Goal: Task Accomplishment & Management: Use online tool/utility

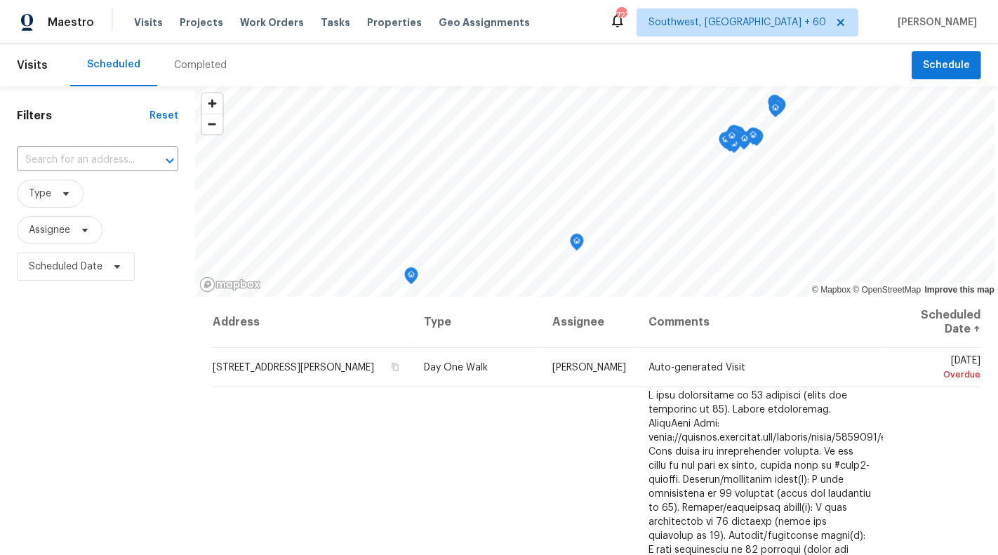
click at [65, 146] on div "​" at bounding box center [97, 160] width 161 height 30
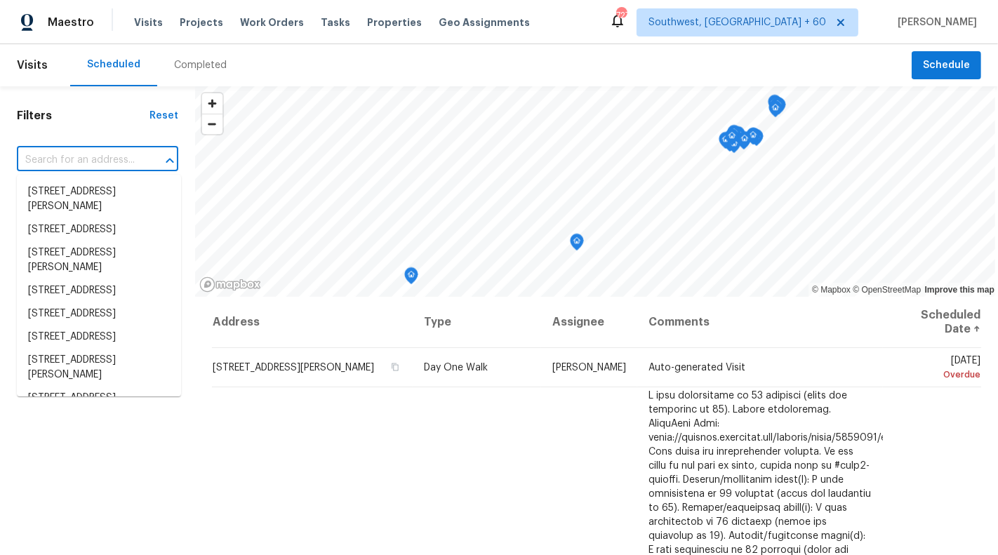
paste input "[STREET_ADDRESS]"
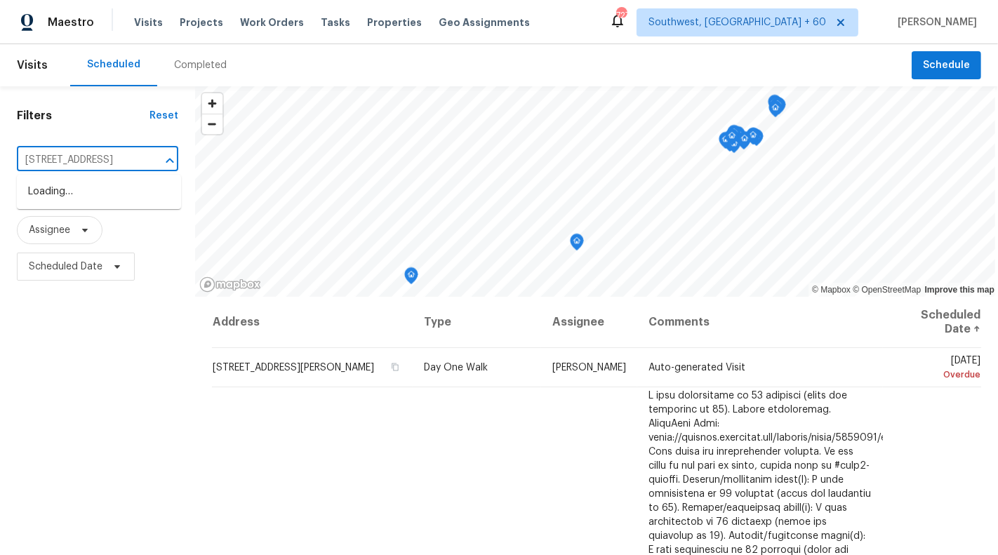
scroll to position [0, 77]
click at [221, 159] on div "Filters Reset 4806 Timber Gate Ct, Rosharon, TX 77583 ​ Type Assignee Scheduled…" at bounding box center [499, 413] width 998 height 655
type input "4806 Timber Gate Ct"
click at [105, 197] on li "[STREET_ADDRESS]" at bounding box center [99, 191] width 164 height 23
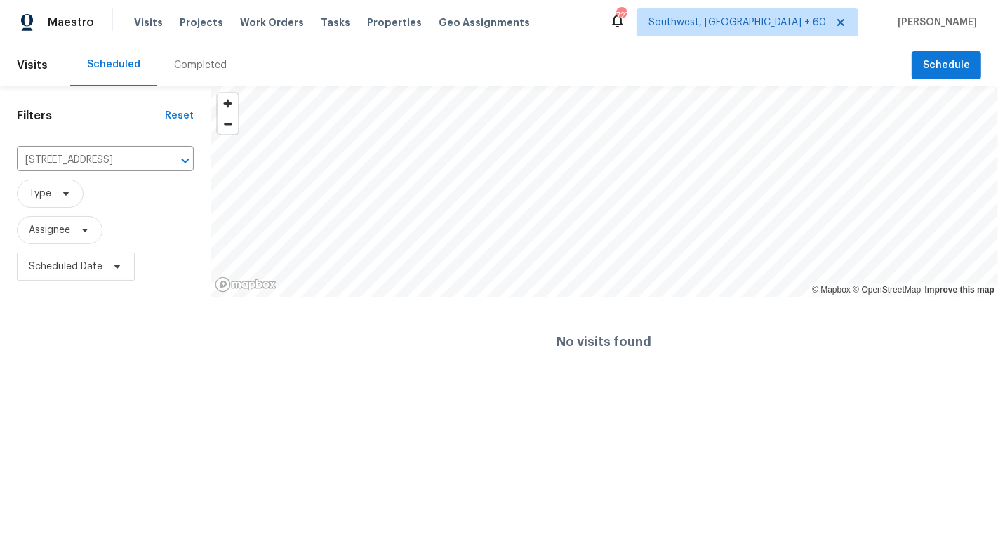
click at [154, 30] on div "Visits Projects Work Orders Tasks Properties Geo Assignments" at bounding box center [340, 22] width 413 height 28
click at [141, 23] on span "Visits" at bounding box center [148, 22] width 29 height 14
click at [142, 29] on span "Visits" at bounding box center [148, 22] width 29 height 14
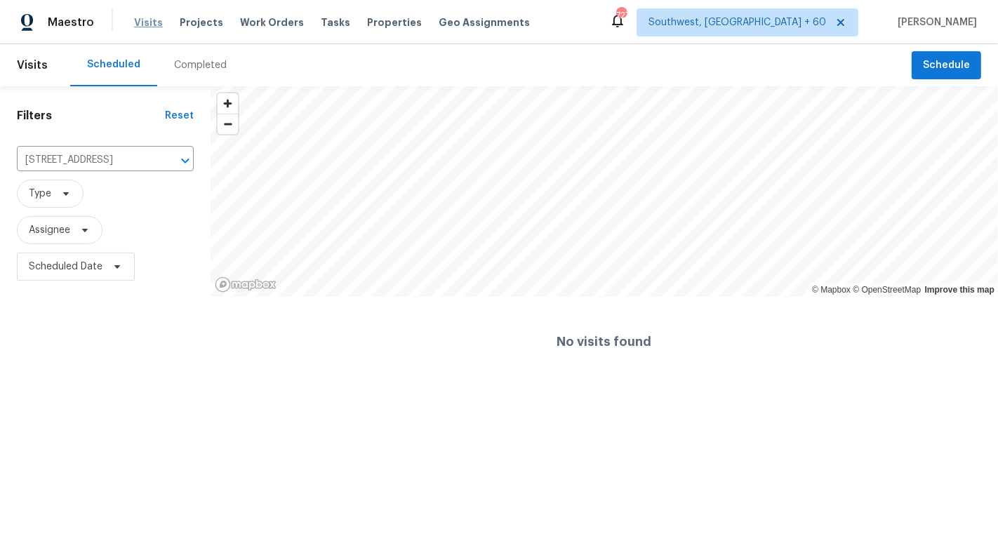
click at [141, 21] on span "Visits" at bounding box center [148, 22] width 29 height 14
click at [38, 54] on span "Visits" at bounding box center [32, 65] width 31 height 31
click at [35, 60] on span "Visits" at bounding box center [32, 65] width 31 height 31
click at [23, 68] on span "Visits" at bounding box center [32, 65] width 31 height 31
click at [137, 16] on span "Visits" at bounding box center [148, 22] width 29 height 14
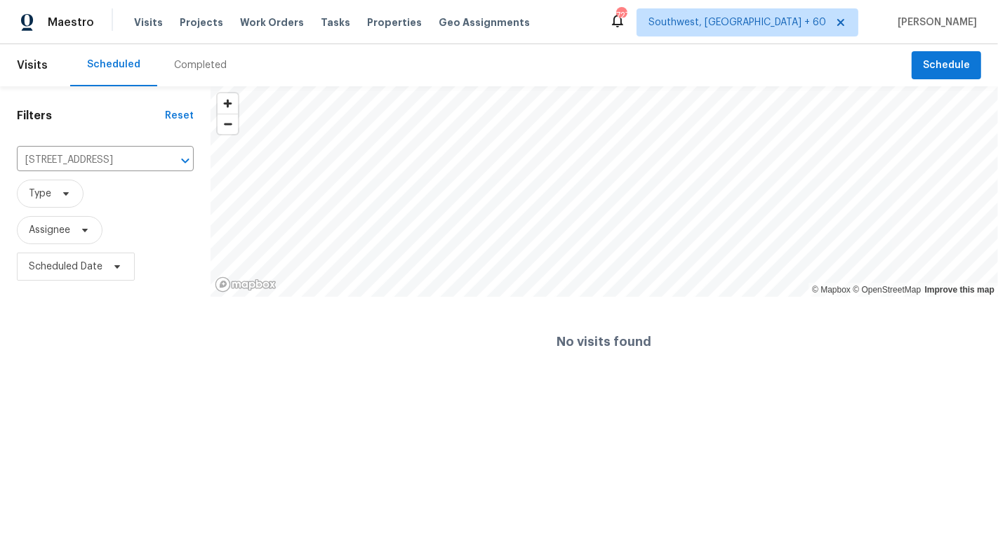
click at [137, 30] on div "Visits Projects Work Orders Tasks Properties Geo Assignments" at bounding box center [340, 22] width 413 height 28
click at [147, 29] on div "Visits Projects Work Orders Tasks Properties Geo Assignments" at bounding box center [340, 22] width 413 height 28
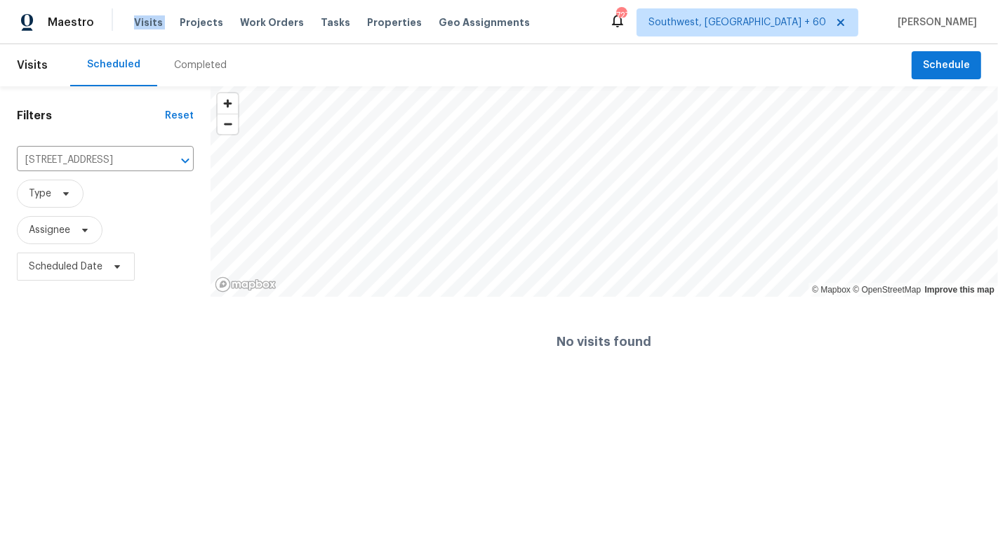
click at [146, 29] on div "Visits Projects Work Orders Tasks Properties Geo Assignments" at bounding box center [340, 22] width 413 height 28
click at [146, 16] on span "Visits" at bounding box center [148, 22] width 29 height 14
click at [61, 35] on div "Maestro" at bounding box center [47, 22] width 94 height 28
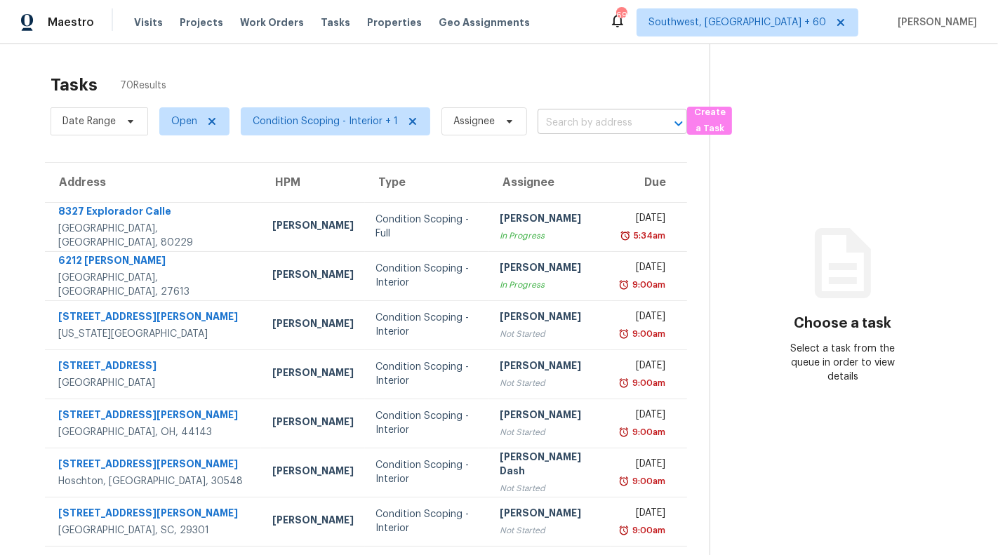
click at [590, 126] on input "text" at bounding box center [593, 123] width 110 height 22
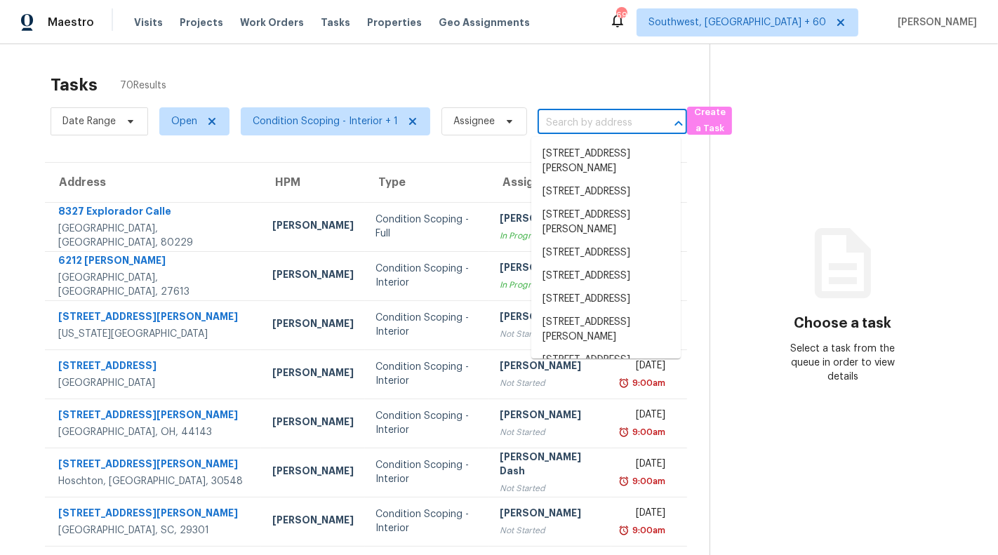
paste input "4806 Timber Gate Ct, Rosharon, TX 77583"
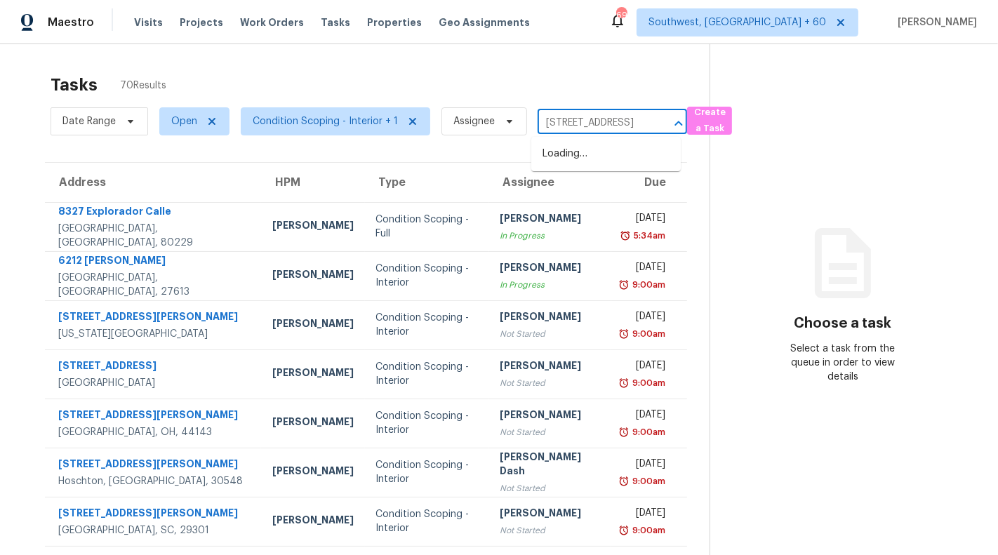
scroll to position [0, 91]
drag, startPoint x: 580, startPoint y: 121, endPoint x: 741, endPoint y: 121, distance: 160.7
click at [741, 121] on div "Tasks 70 Results Date Range Open Condition Scoping - Interior + 1 Assignee 4806…" at bounding box center [499, 387] width 998 height 687
type input "[STREET_ADDRESS]"
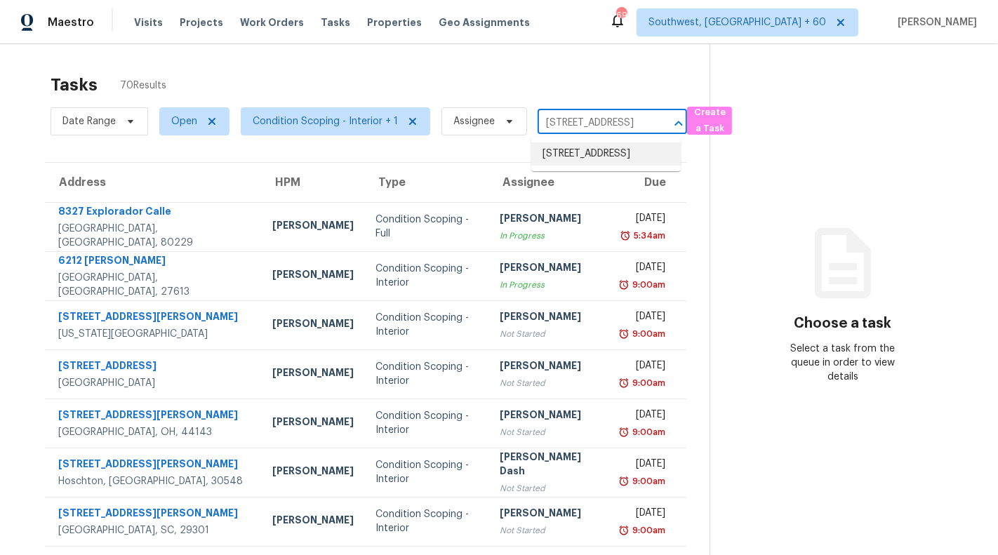
click at [573, 145] on li "[STREET_ADDRESS]" at bounding box center [606, 153] width 150 height 23
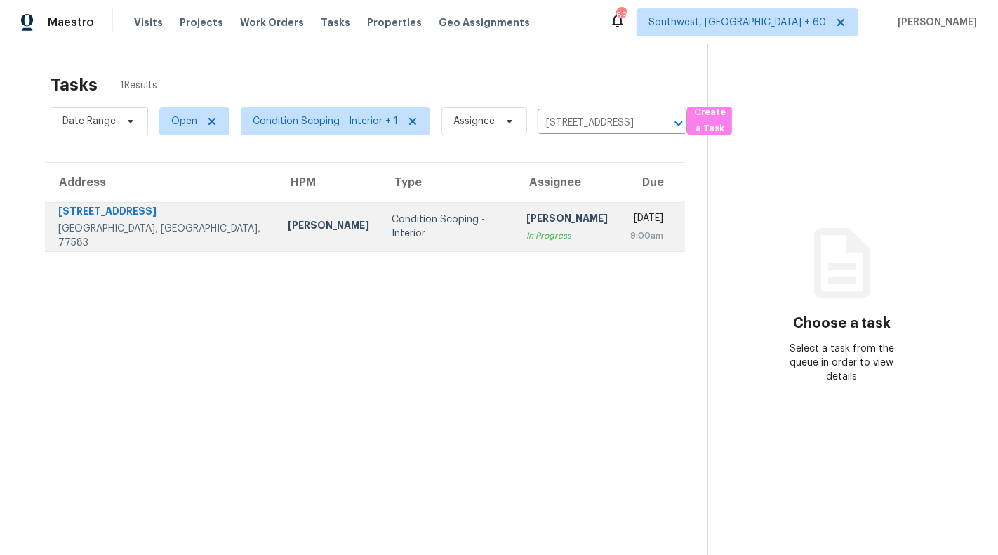
click at [392, 231] on div "Condition Scoping - Interior" at bounding box center [448, 227] width 112 height 28
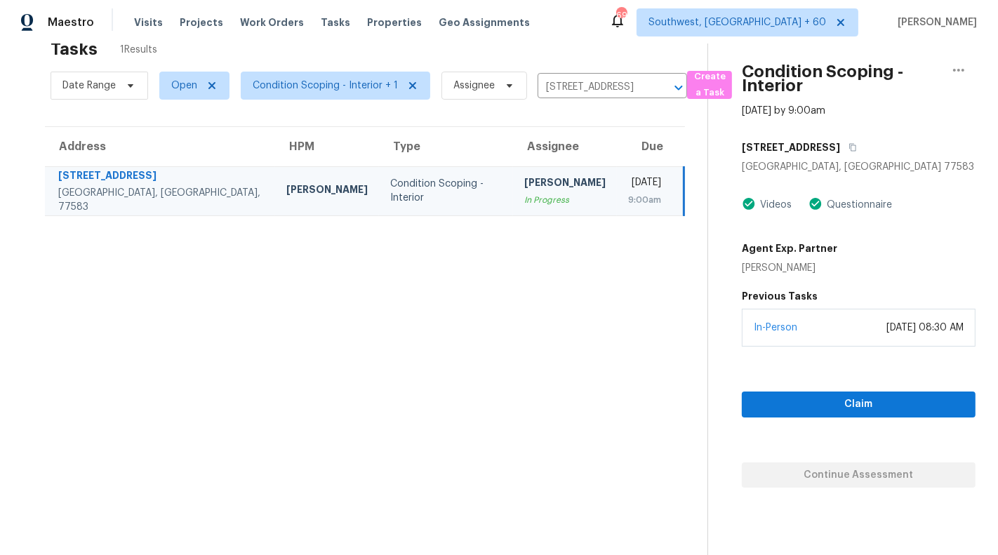
scroll to position [44, 0]
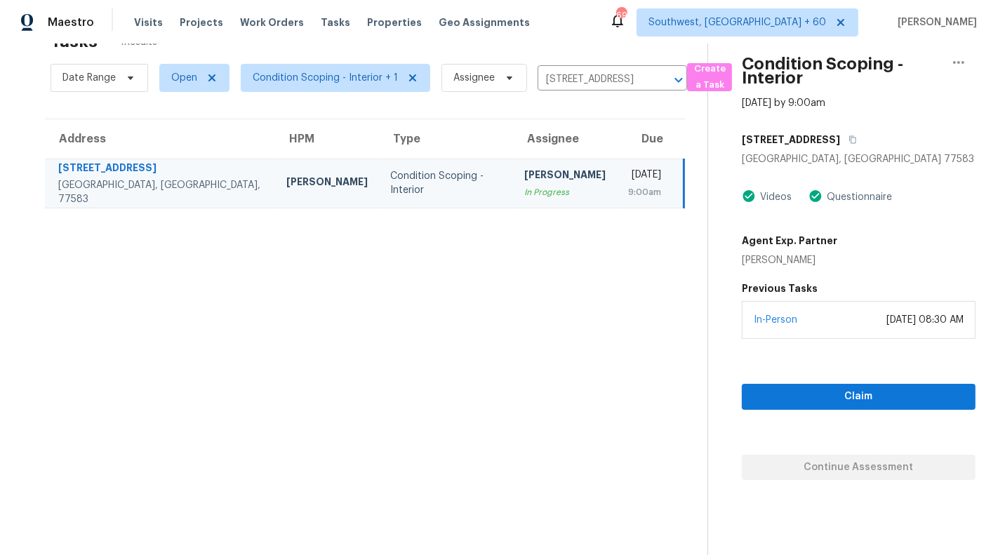
click at [112, 172] on div "[STREET_ADDRESS]" at bounding box center [161, 170] width 206 height 18
click at [101, 172] on div "[STREET_ADDRESS]" at bounding box center [161, 170] width 206 height 18
click at [379, 202] on td "Condition Scoping - Interior" at bounding box center [446, 183] width 134 height 49
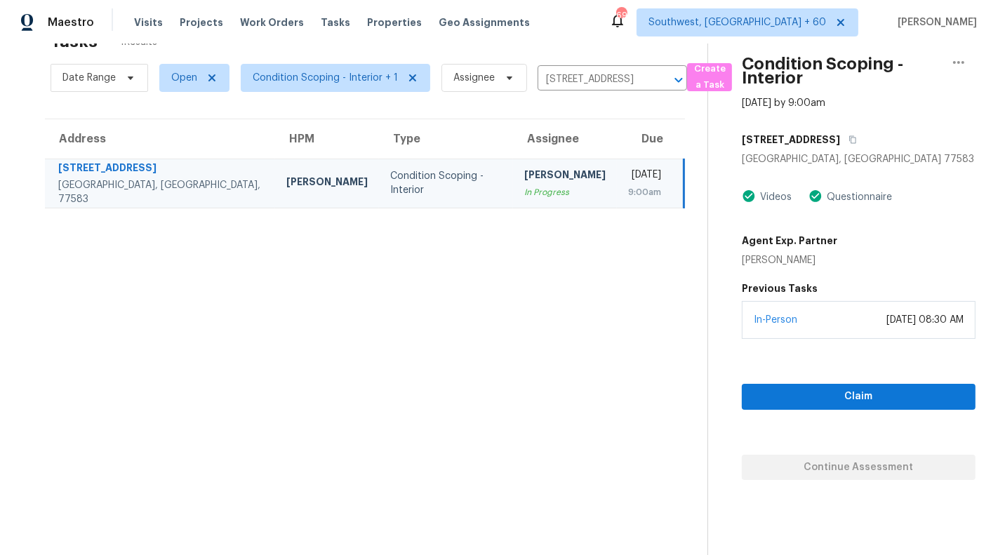
click at [379, 194] on td "Condition Scoping - Interior" at bounding box center [446, 183] width 134 height 49
click at [104, 166] on div "[STREET_ADDRESS]" at bounding box center [161, 170] width 206 height 18
click at [108, 174] on div "[STREET_ADDRESS]" at bounding box center [161, 170] width 206 height 18
click at [390, 178] on div "Condition Scoping - Interior" at bounding box center [446, 183] width 112 height 28
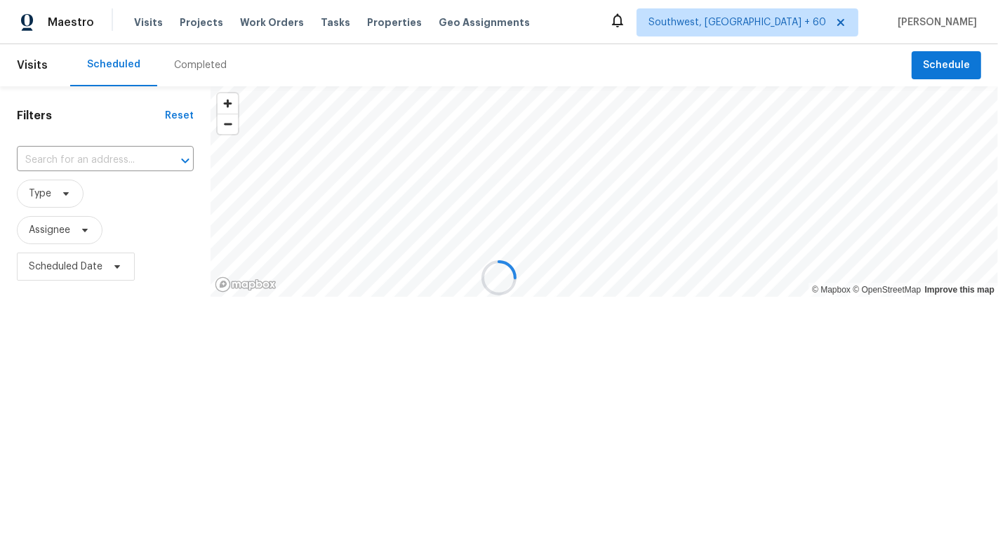
click at [35, 71] on div at bounding box center [499, 277] width 998 height 555
click at [20, 69] on div at bounding box center [499, 277] width 998 height 555
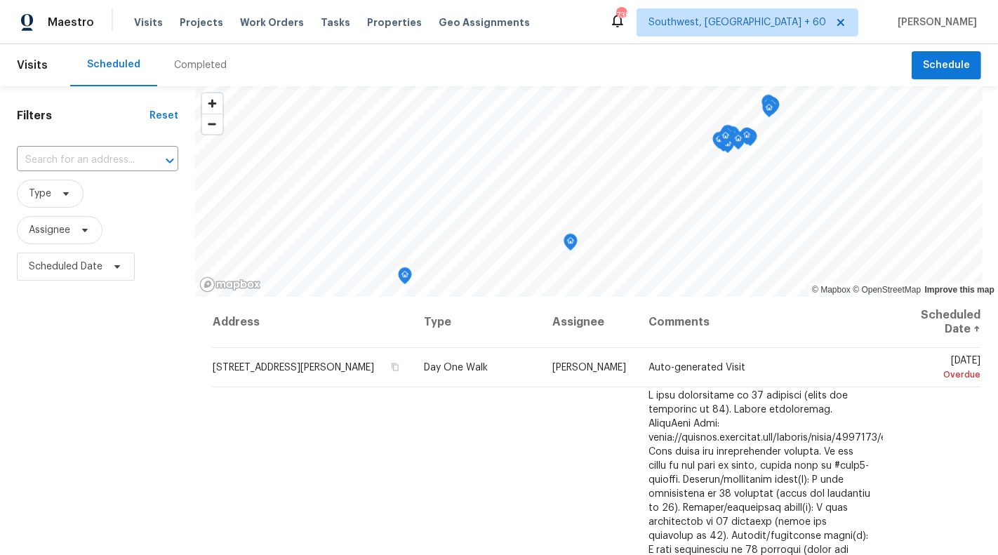
click at [26, 69] on span "Visits" at bounding box center [32, 65] width 31 height 31
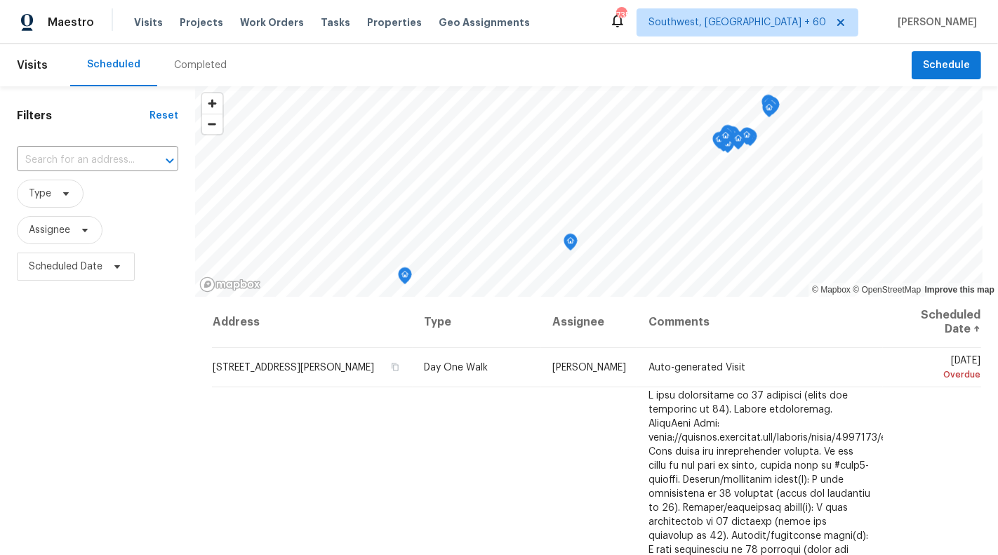
click at [159, 17] on div "Visits Projects Work Orders Tasks Properties Geo Assignments" at bounding box center [340, 22] width 413 height 28
click at [143, 19] on span "Visits" at bounding box center [148, 22] width 29 height 14
click at [27, 72] on span "Visits" at bounding box center [32, 65] width 31 height 31
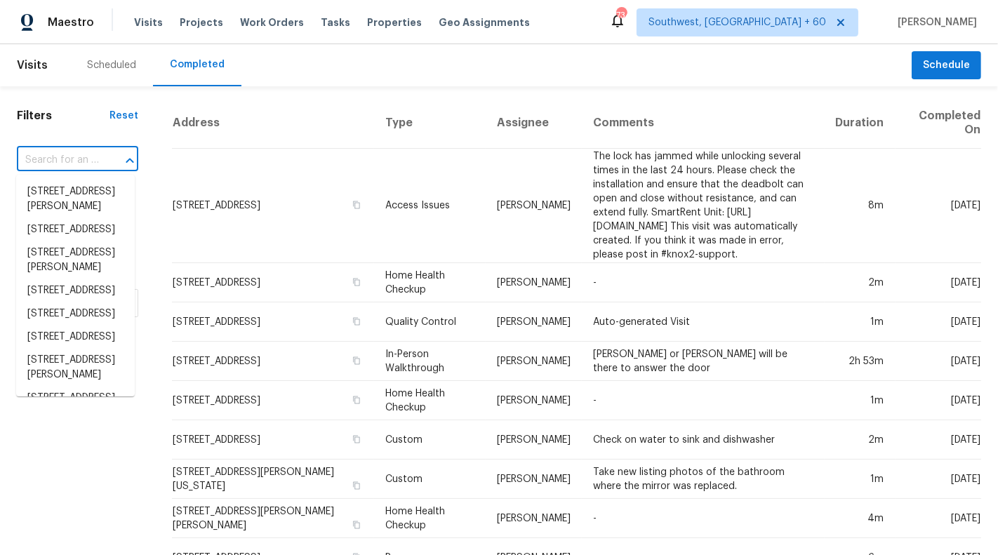
click at [81, 157] on input "text" at bounding box center [58, 161] width 82 height 22
paste input "[STREET_ADDRESS]"
type input "[STREET_ADDRESS]"
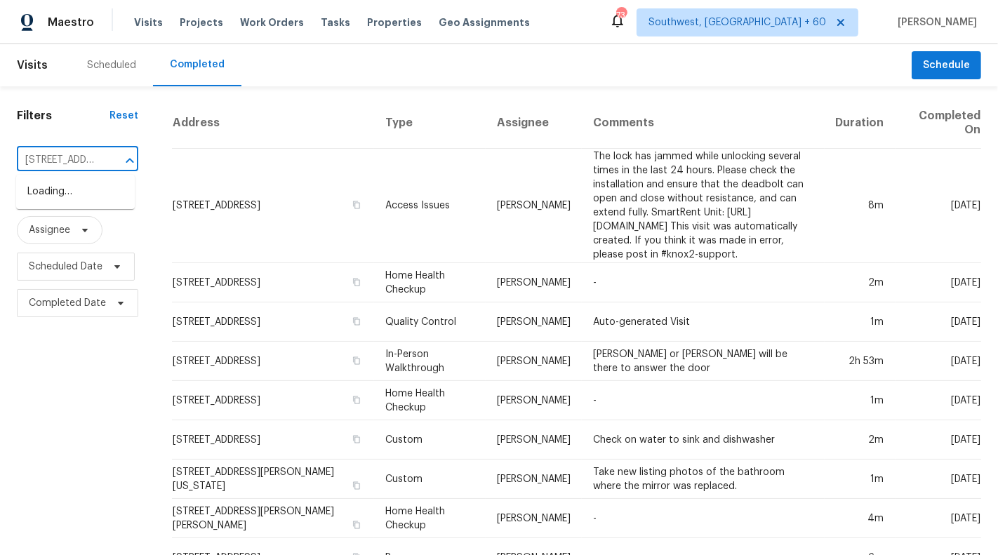
scroll to position [0, 122]
click at [76, 198] on li "[STREET_ADDRESS]" at bounding box center [75, 191] width 119 height 23
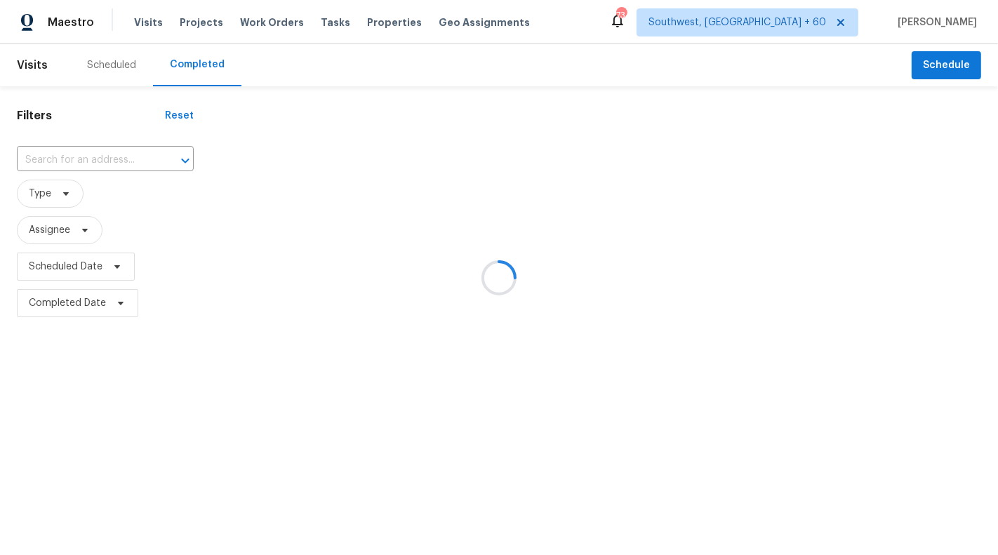
type input "[STREET_ADDRESS]"
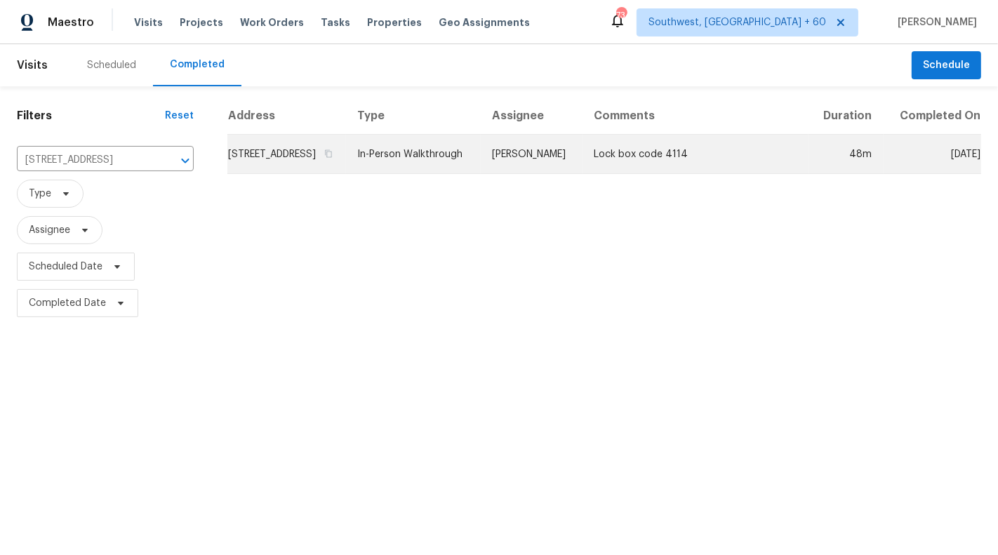
click at [305, 172] on td "[STREET_ADDRESS]" at bounding box center [286, 154] width 119 height 39
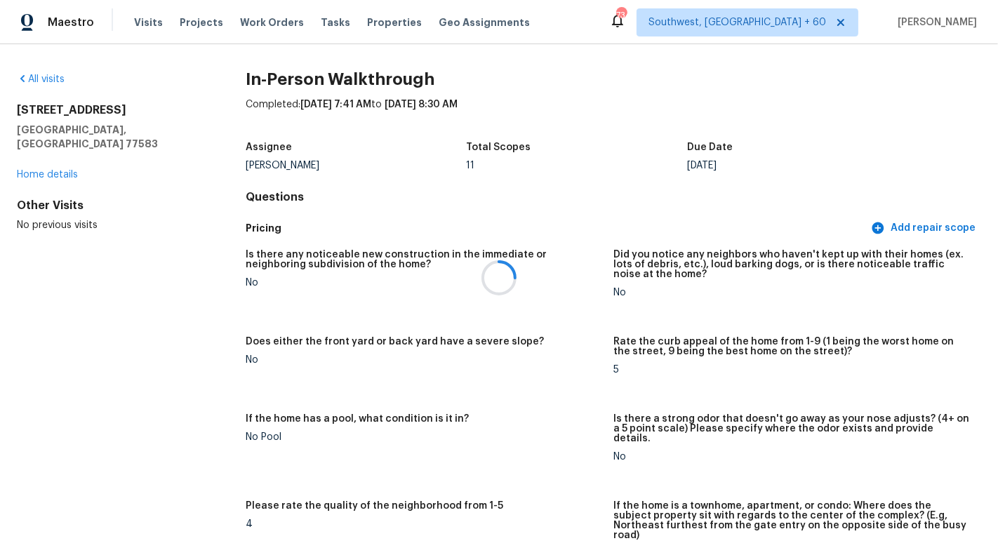
click at [615, 300] on div at bounding box center [499, 277] width 998 height 555
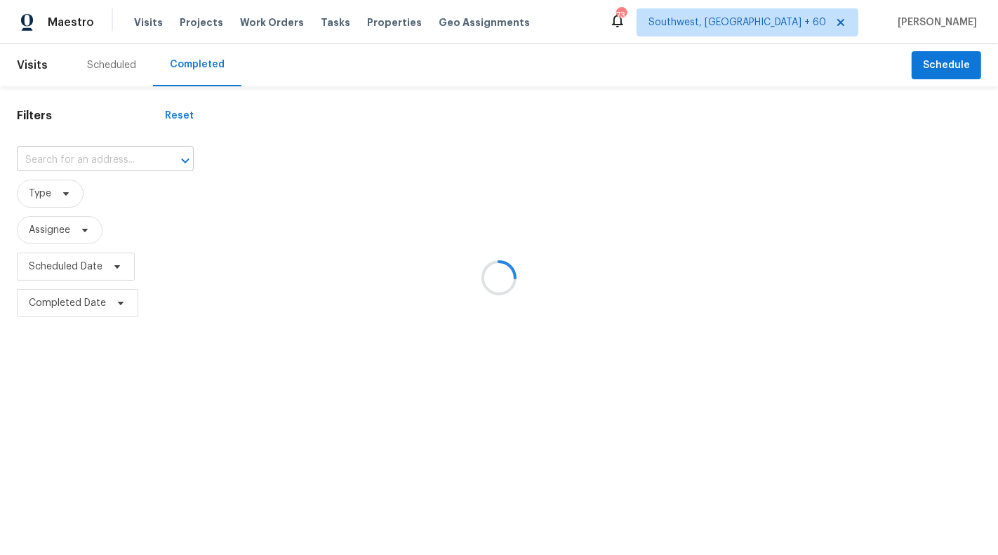
click at [50, 159] on input "text" at bounding box center [86, 161] width 138 height 22
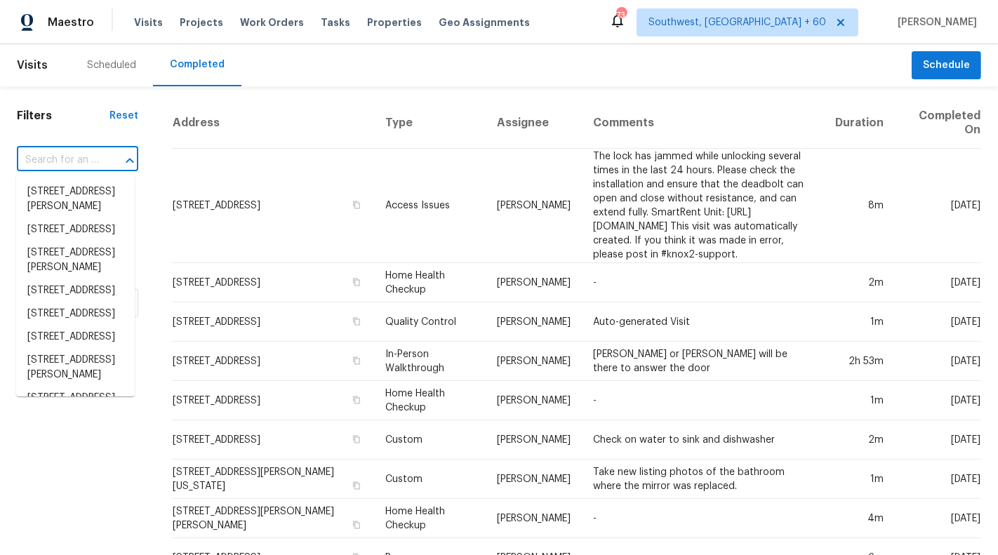
paste input "[STREET_ADDRESS]"
type input "[STREET_ADDRESS]"
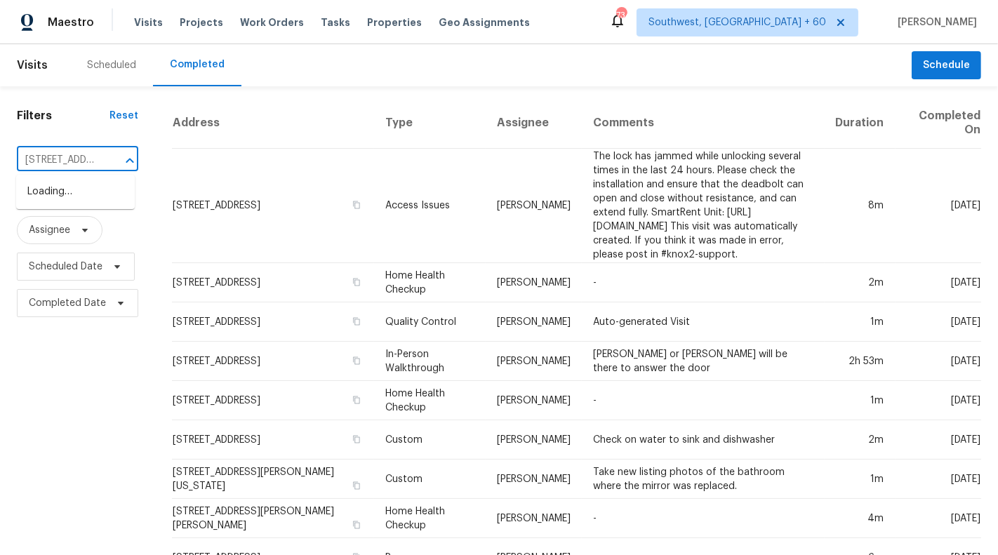
scroll to position [0, 122]
click at [55, 197] on li "[STREET_ADDRESS]" at bounding box center [75, 191] width 119 height 23
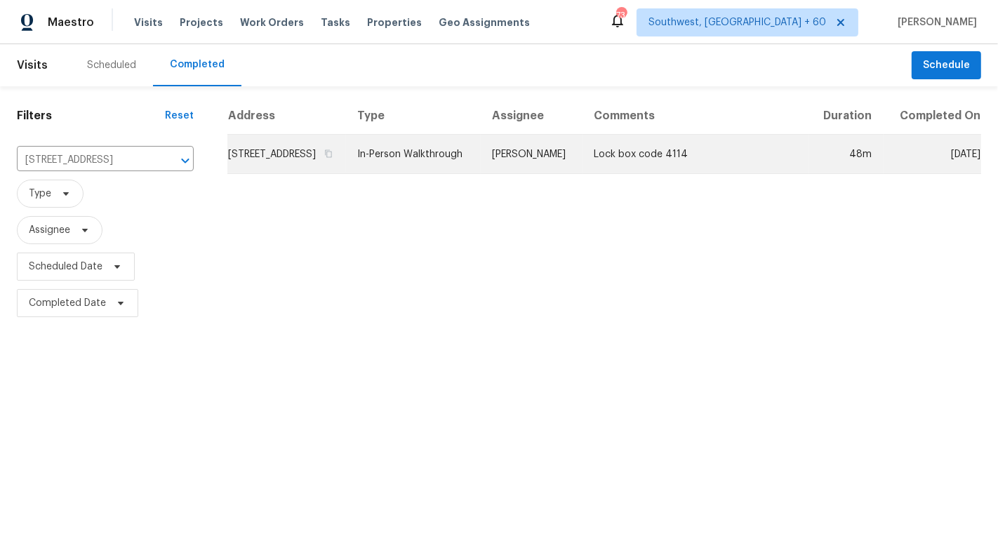
click at [419, 161] on td "In-Person Walkthrough" at bounding box center [413, 154] width 135 height 39
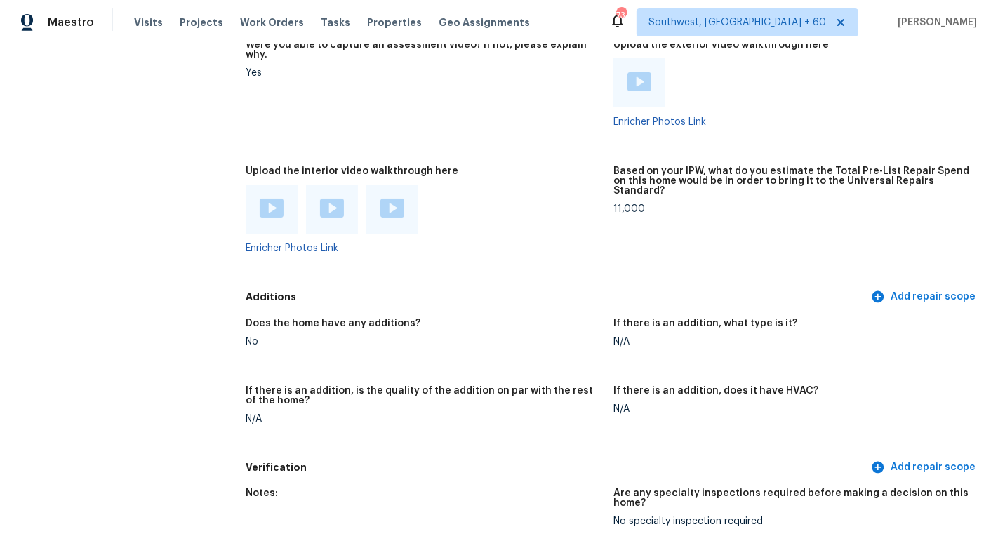
scroll to position [2756, 0]
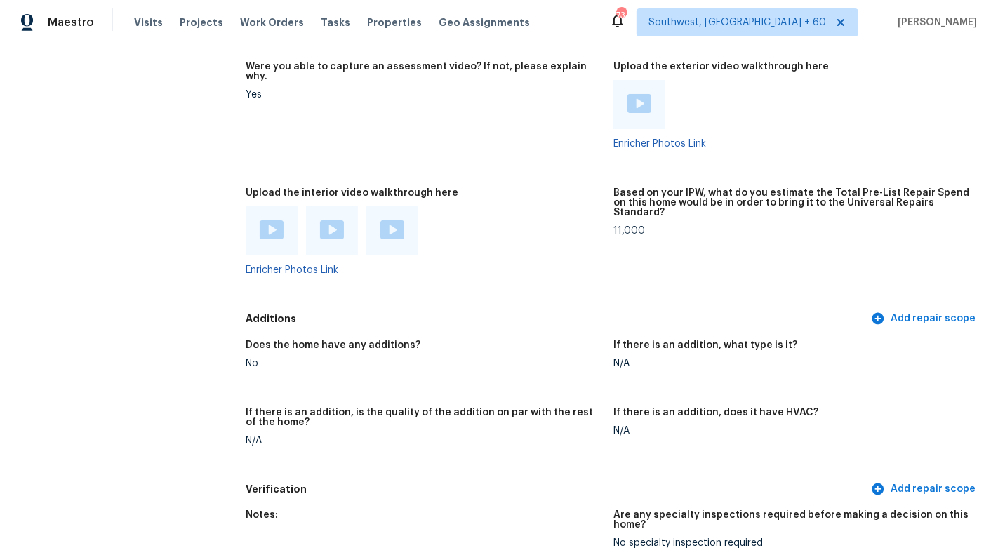
click at [263, 220] on img at bounding box center [272, 229] width 24 height 19
click at [324, 220] on img at bounding box center [332, 229] width 24 height 19
click at [402, 215] on div at bounding box center [392, 230] width 52 height 49
click at [386, 220] on img at bounding box center [392, 229] width 24 height 19
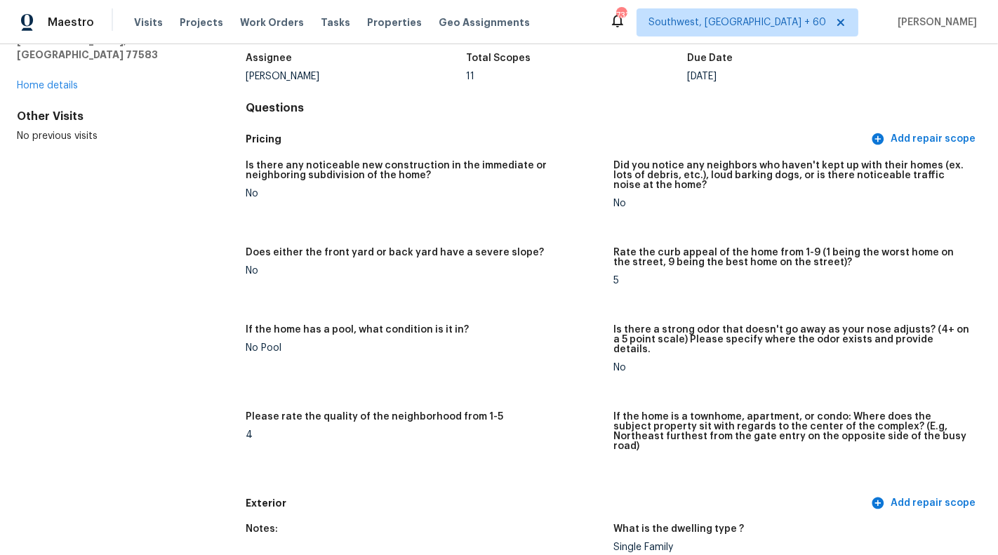
scroll to position [0, 0]
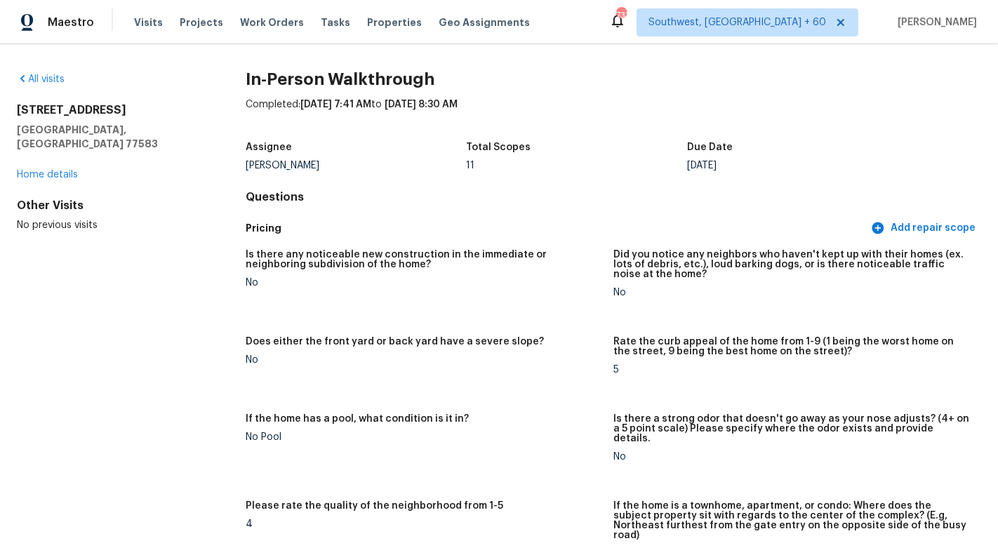
click at [497, 361] on div "No" at bounding box center [424, 360] width 357 height 10
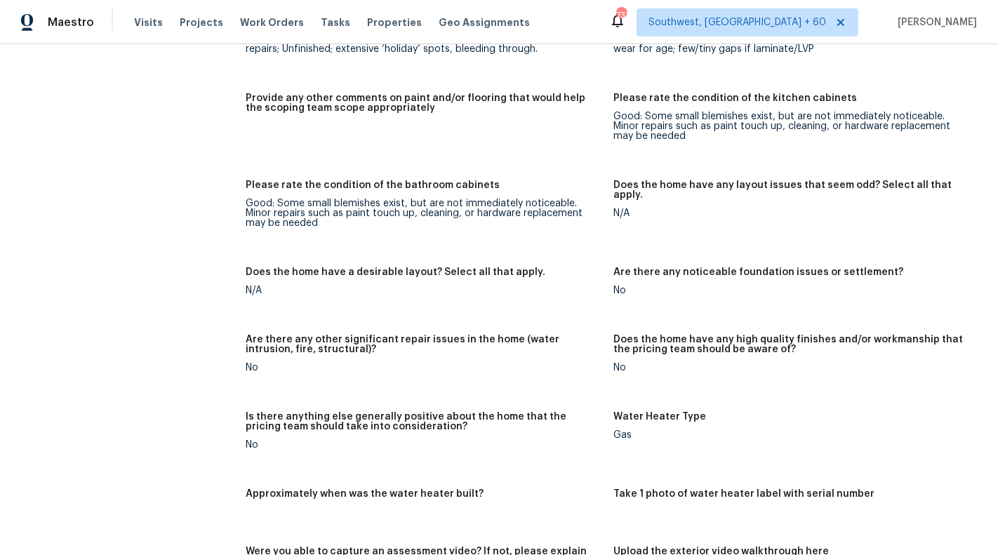
scroll to position [2269, 0]
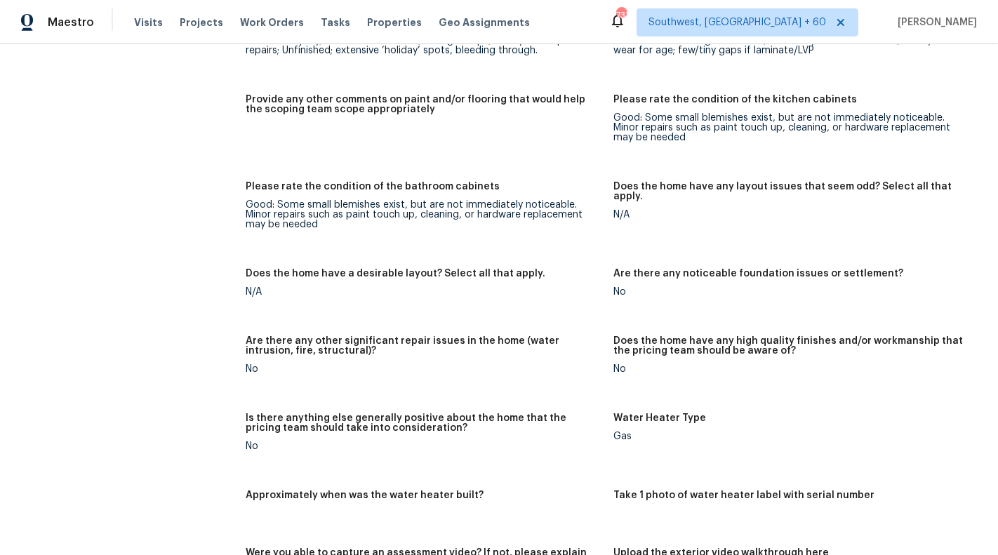
click at [646, 413] on h5 "Water Heater Type" at bounding box center [659, 418] width 93 height 10
